Goal: Use online tool/utility: Utilize a website feature to perform a specific function

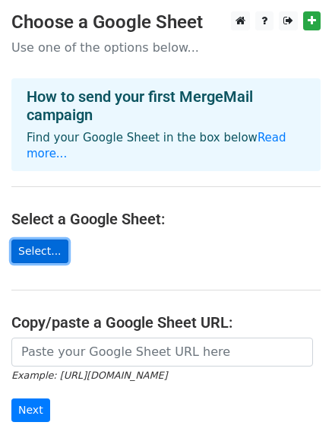
click at [52, 239] on link "Select..." at bounding box center [39, 251] width 57 height 24
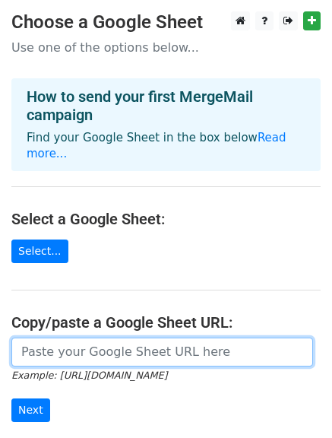
click at [98, 337] on input "url" at bounding box center [162, 351] width 302 height 29
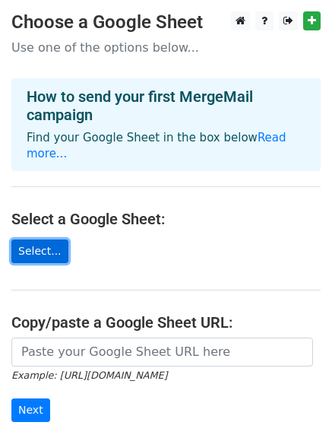
click at [43, 239] on link "Select..." at bounding box center [39, 251] width 57 height 24
click at [49, 239] on link "Select..." at bounding box center [39, 251] width 57 height 24
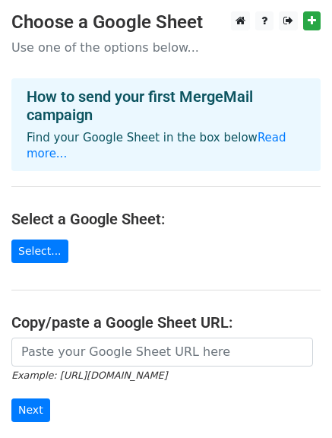
click at [48, 239] on link "Select..." at bounding box center [39, 251] width 57 height 24
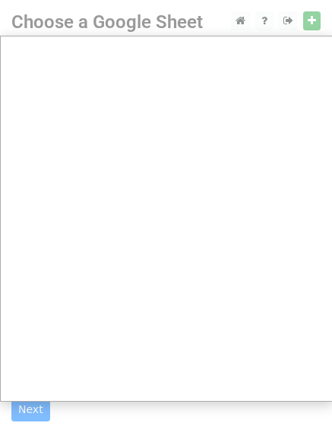
click at [310, 26] on div at bounding box center [166, 304] width 332 height 609
